Goal: Task Accomplishment & Management: Use online tool/utility

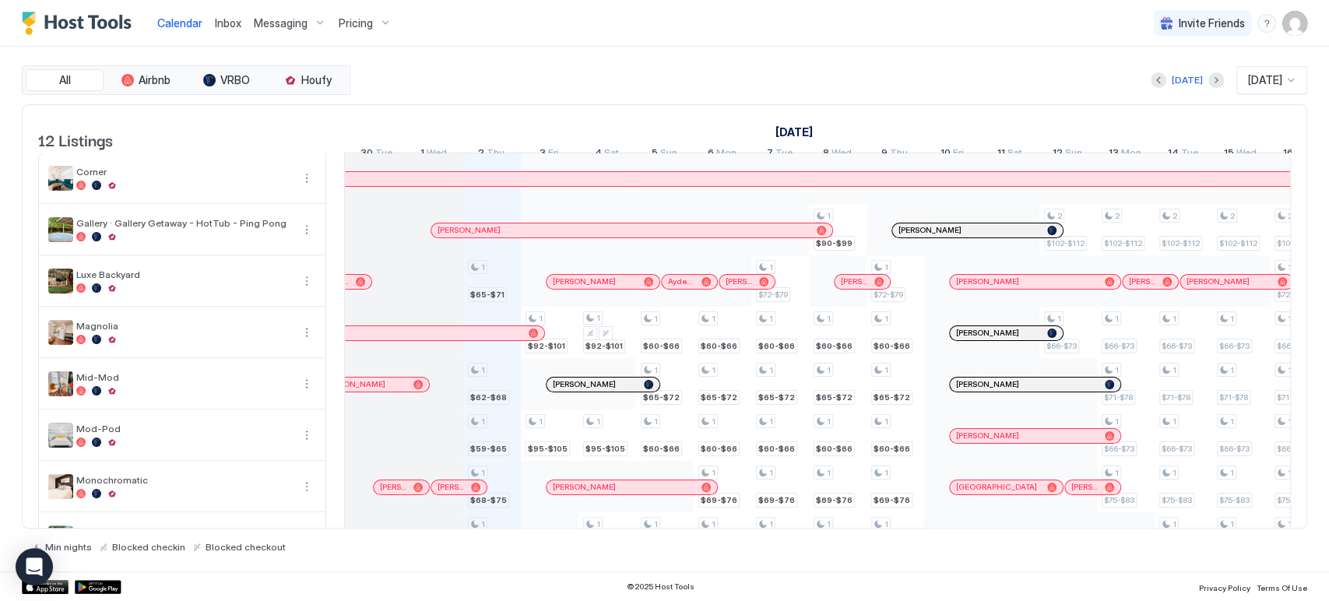
scroll to position [0, 747]
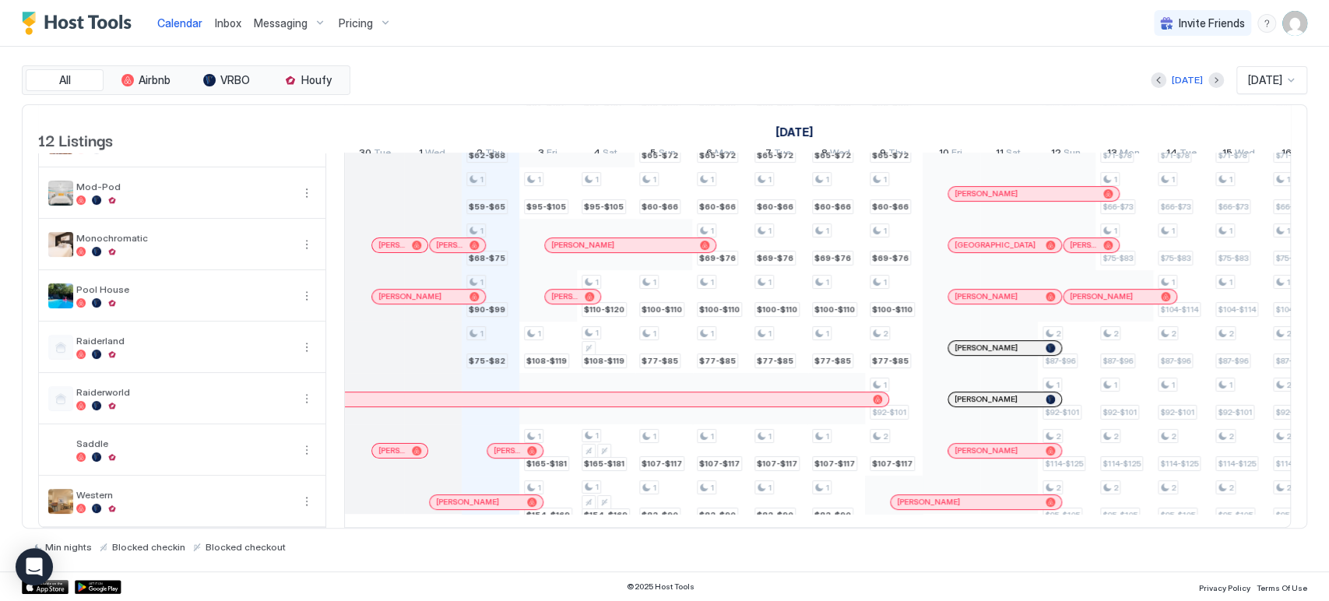
click at [454, 239] on div at bounding box center [454, 245] width 12 height 12
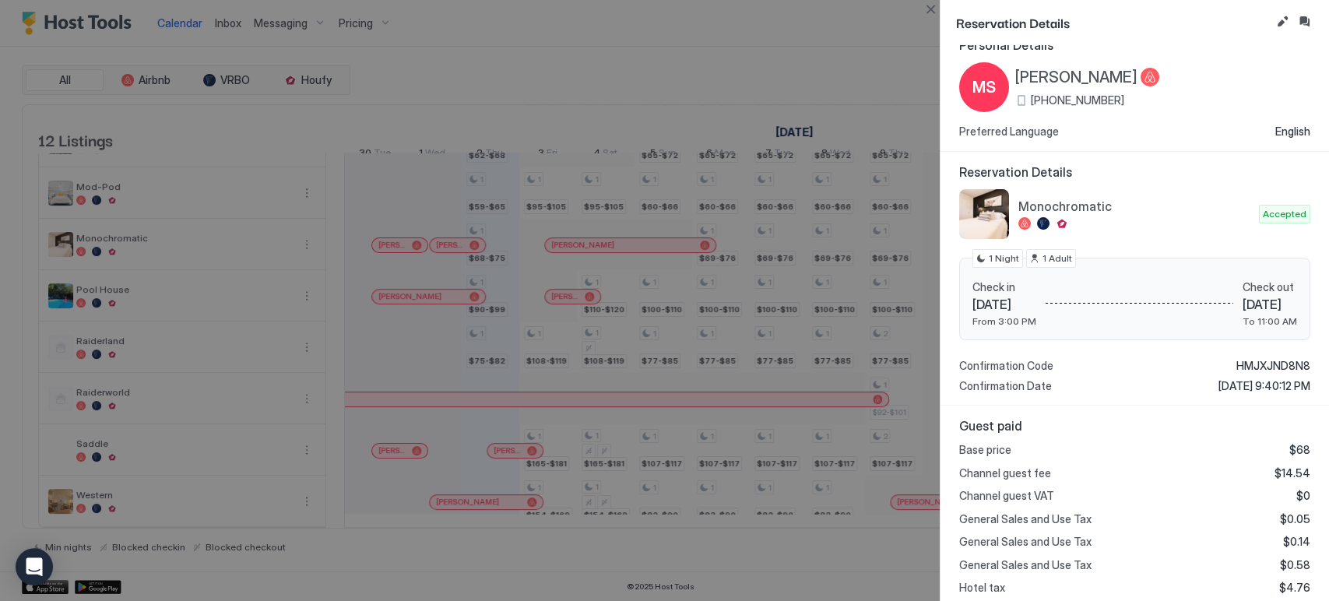
scroll to position [0, 0]
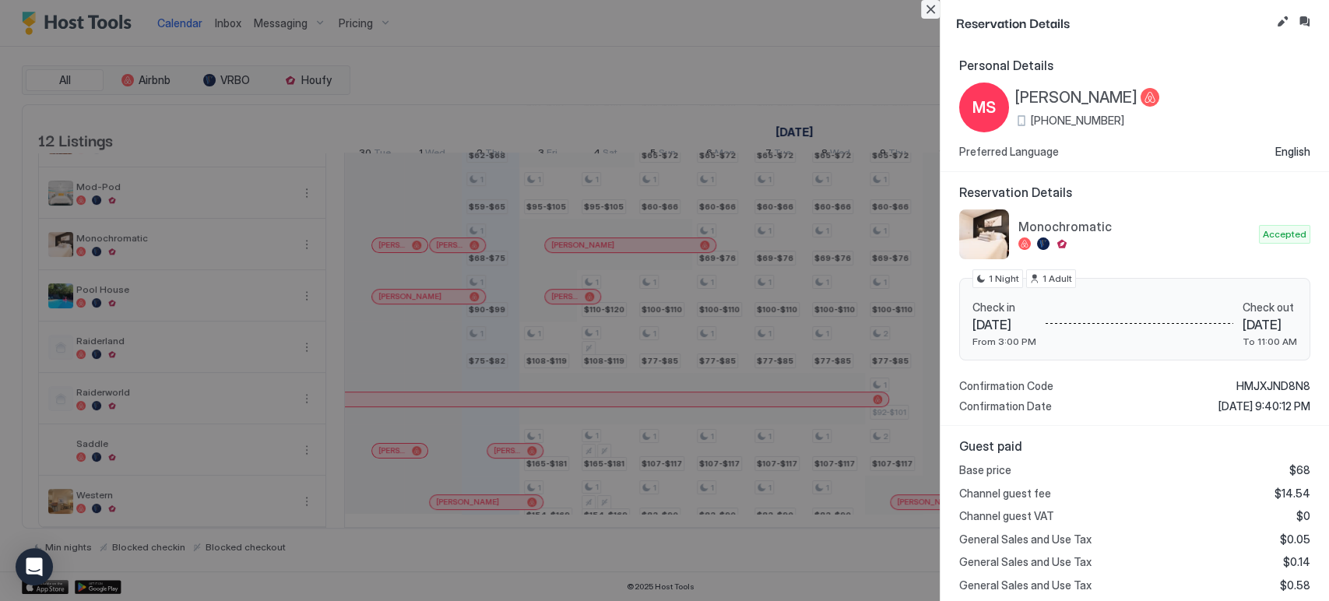
click at [934, 5] on button "Close" at bounding box center [930, 9] width 19 height 19
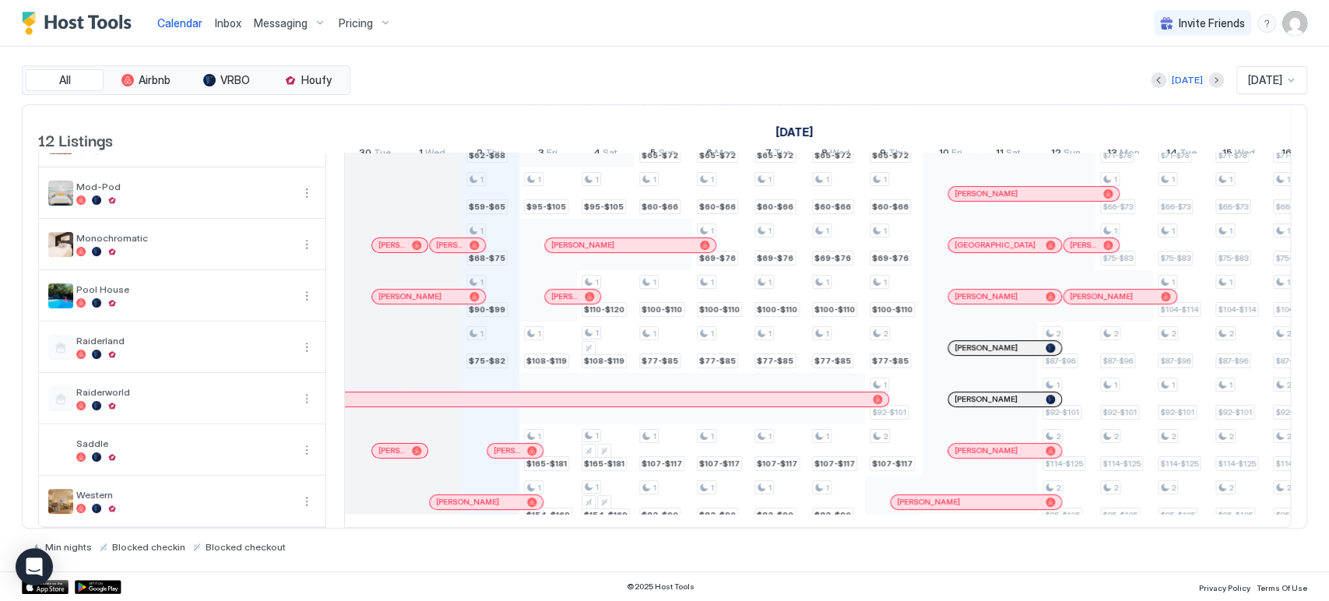
click at [938, 41] on div "Calendar Inbox Messaging Pricing Invite Friends CP" at bounding box center [664, 23] width 1329 height 47
click at [455, 239] on div at bounding box center [454, 245] width 12 height 12
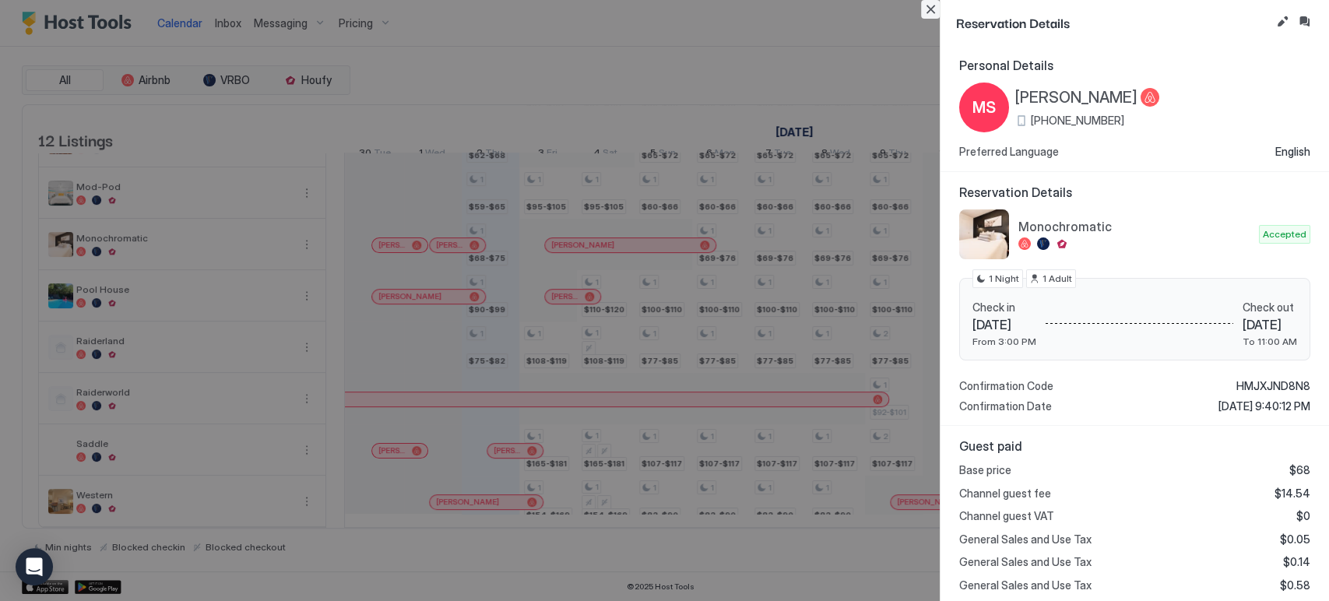
click at [933, 12] on button "Close" at bounding box center [930, 9] width 19 height 19
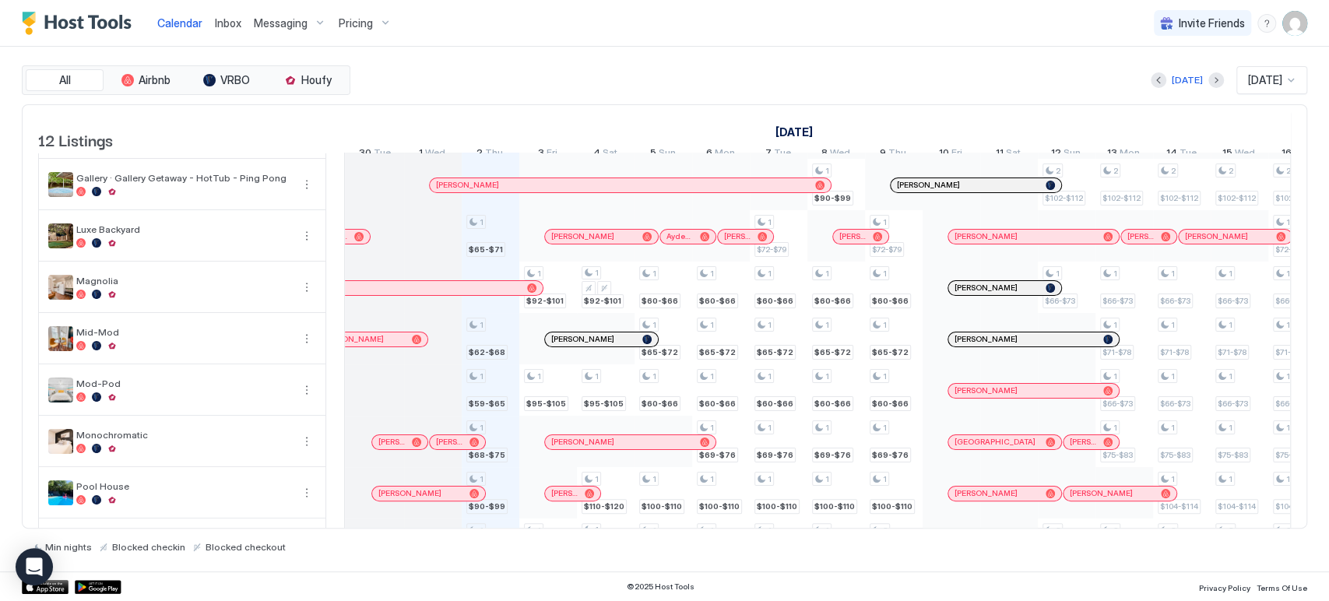
scroll to position [266, 0]
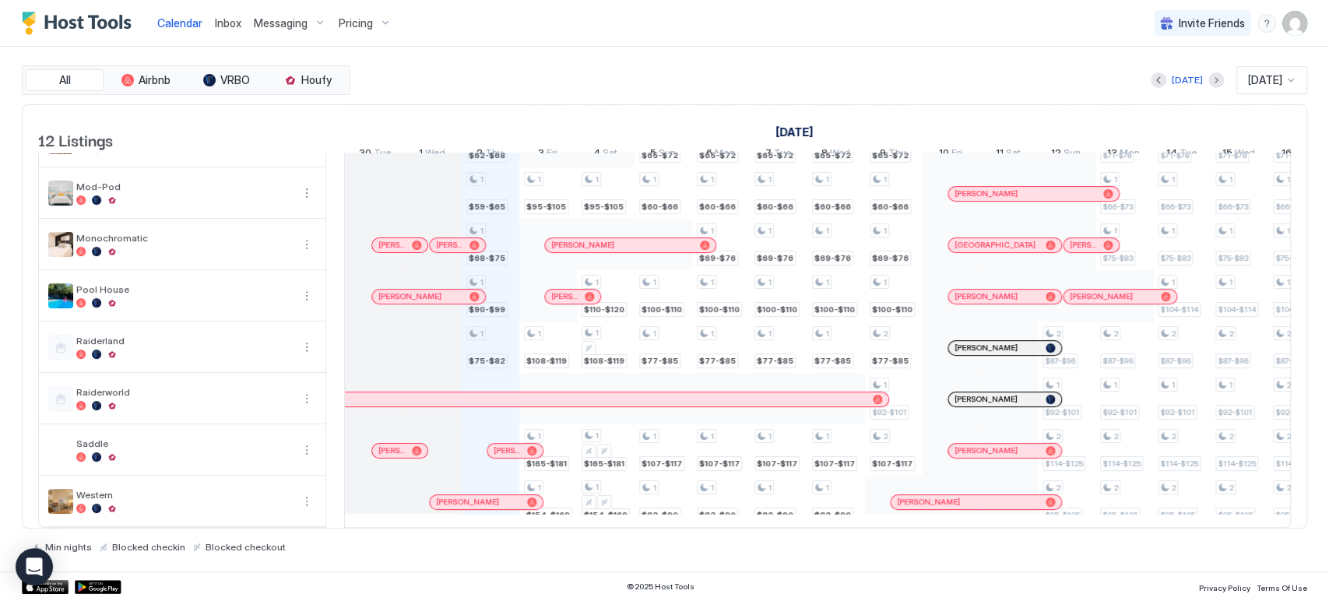
click at [352, 24] on span "Pricing" at bounding box center [356, 23] width 34 height 14
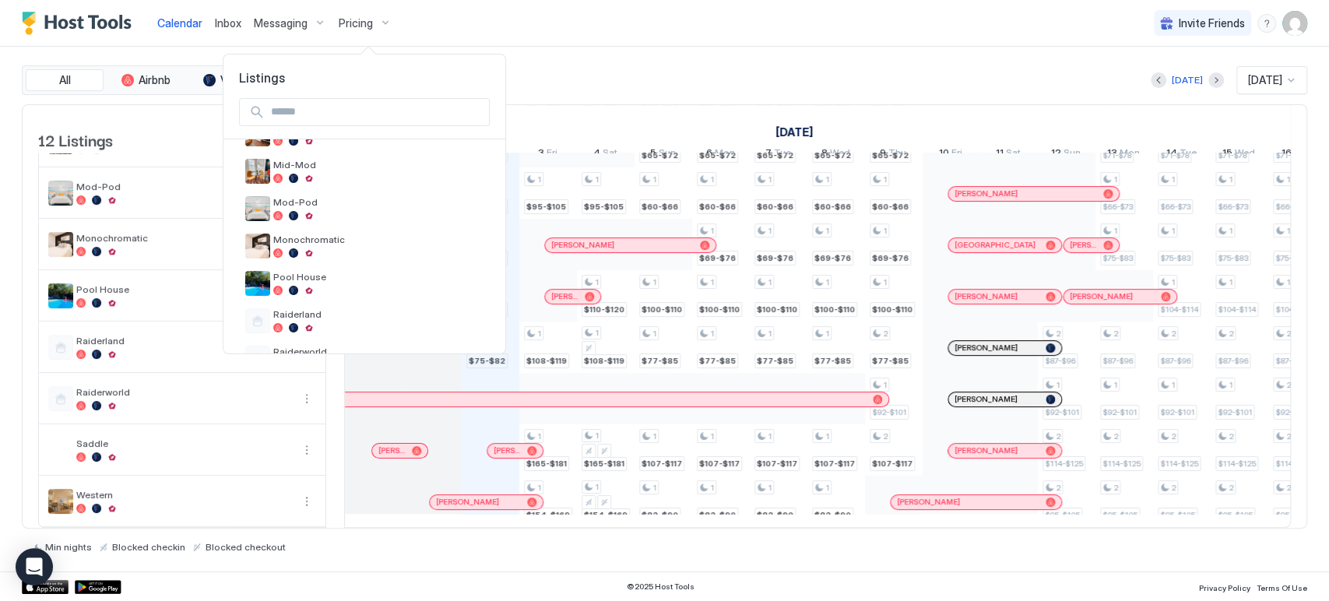
scroll to position [296, 0]
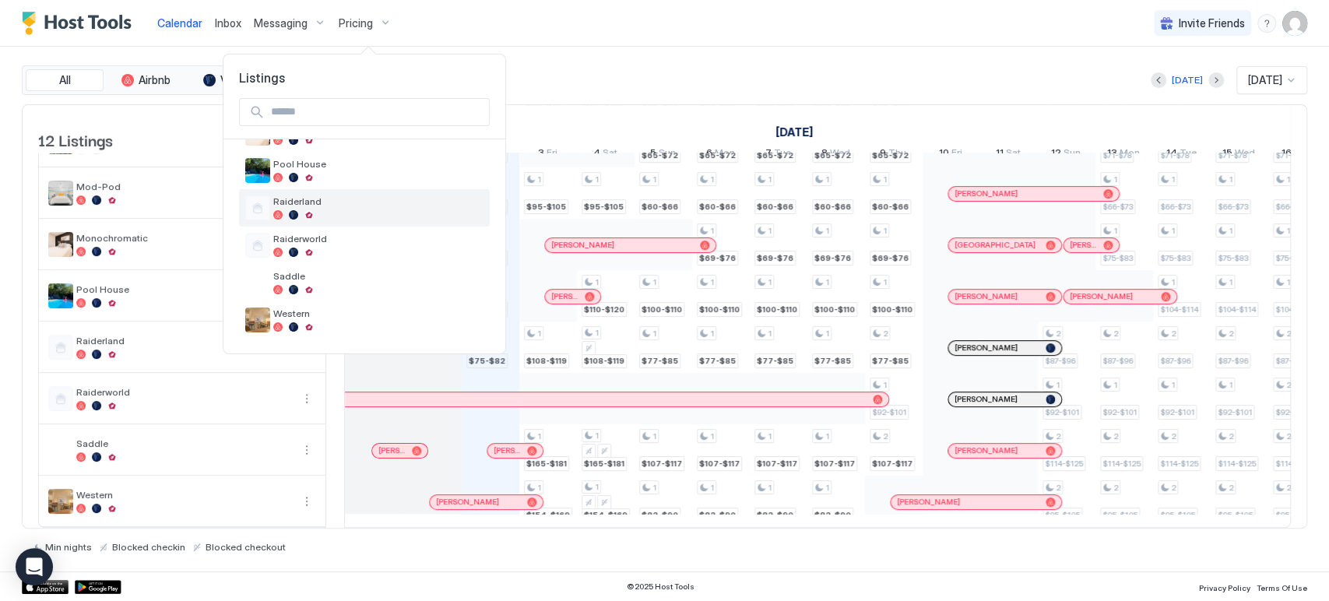
click at [316, 202] on span "Raiderland" at bounding box center [378, 201] width 210 height 12
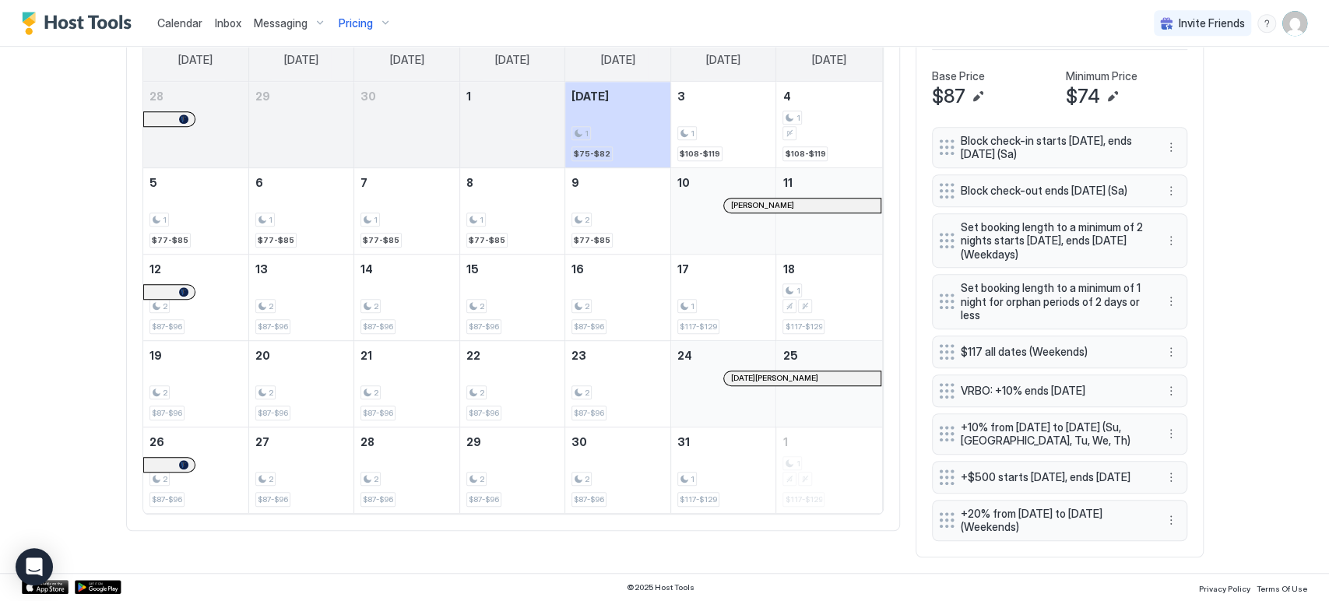
scroll to position [518, 0]
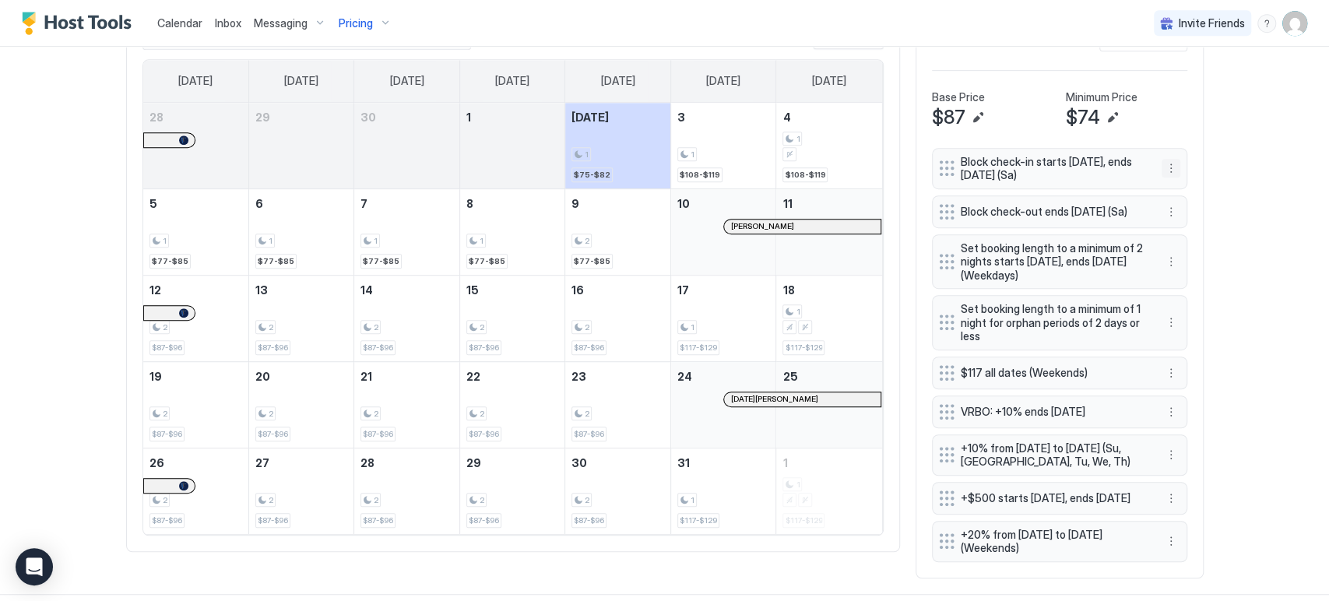
click at [1166, 162] on button "More options" at bounding box center [1171, 168] width 19 height 19
click at [1162, 181] on div "Edit" at bounding box center [1184, 189] width 58 height 25
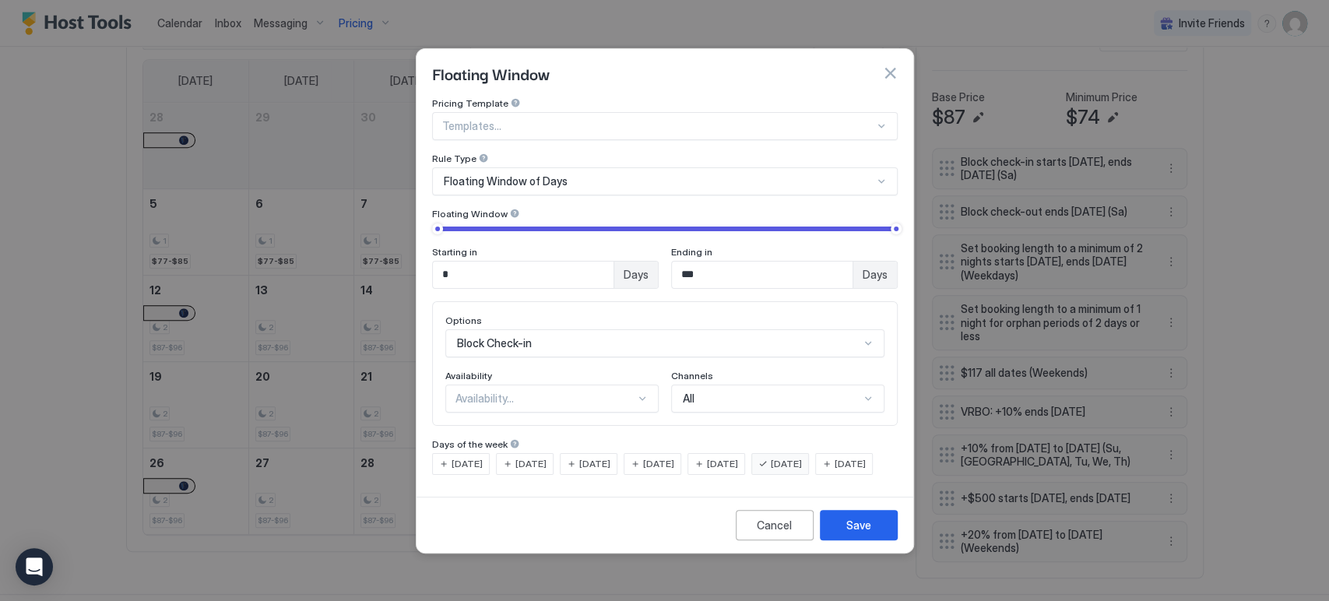
click at [436, 223] on div "Starting in * Days Ending in *** Days" at bounding box center [665, 256] width 466 height 66
type input "*"
drag, startPoint x: 438, startPoint y: 214, endPoint x: 414, endPoint y: 212, distance: 24.2
click at [414, 212] on div "Floating Window Pricing Template Templates... Rule Type Floating Window of Days…" at bounding box center [664, 300] width 1329 height 601
click at [517, 392] on div "Availability..." at bounding box center [545, 399] width 180 height 14
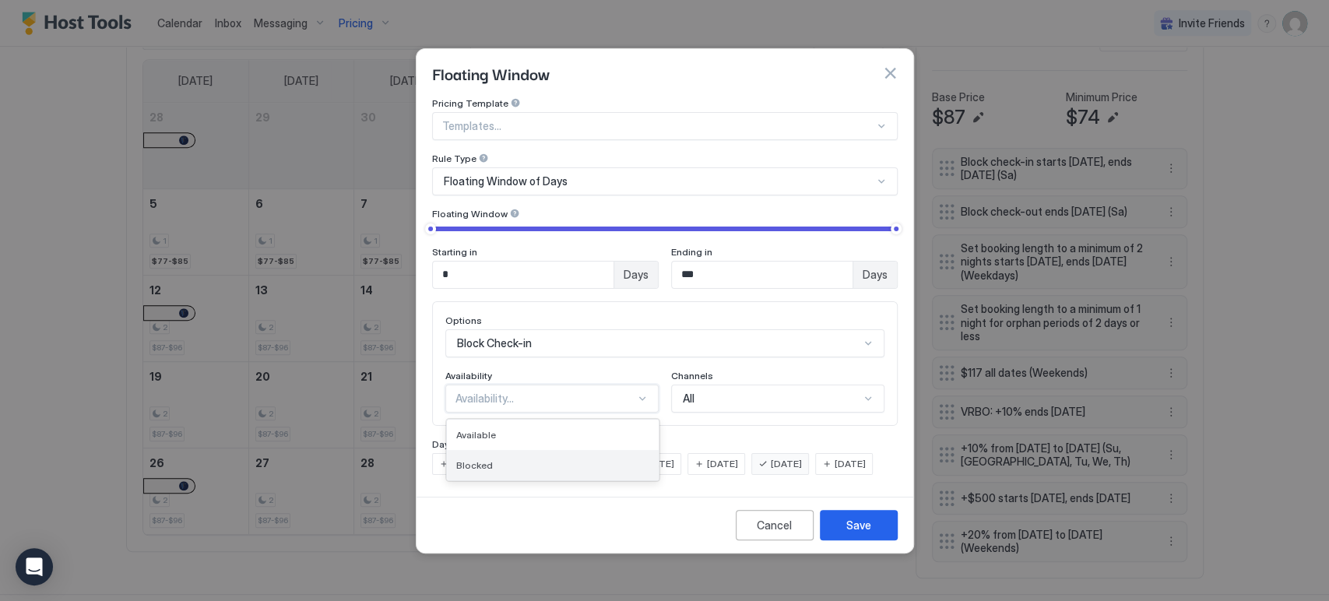
click at [527, 450] on div "Blocked" at bounding box center [553, 465] width 212 height 30
click at [878, 533] on button "Save" at bounding box center [859, 525] width 78 height 30
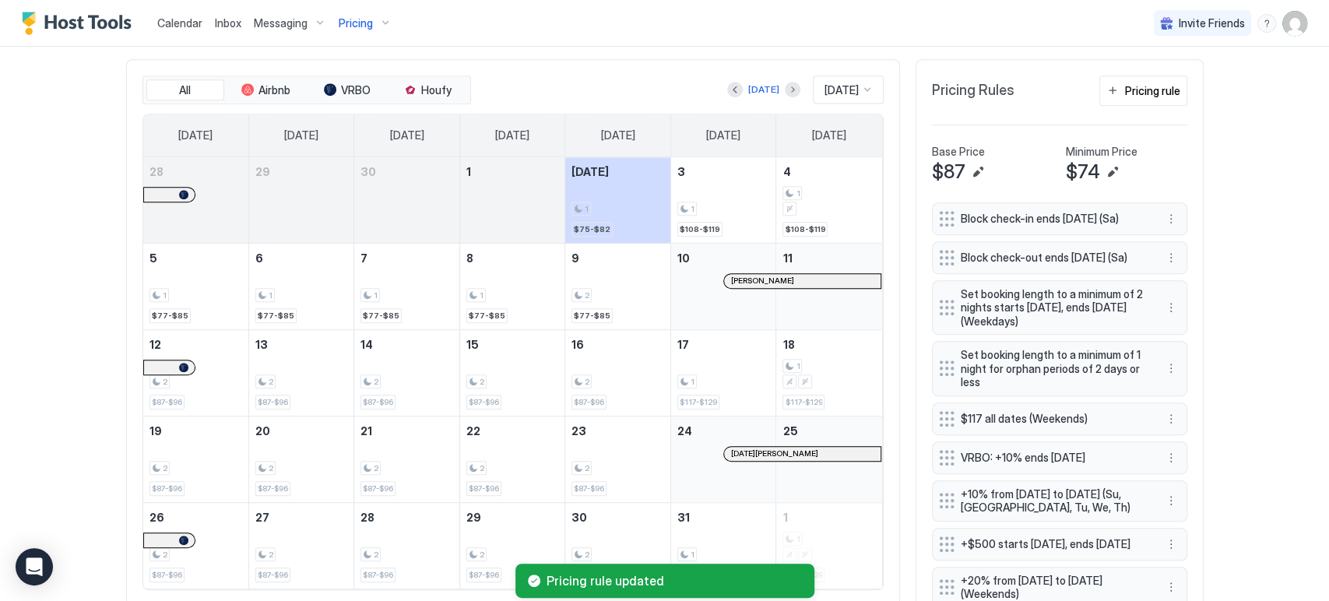
scroll to position [462, 0]
